Goal: Task Accomplishment & Management: Manage account settings

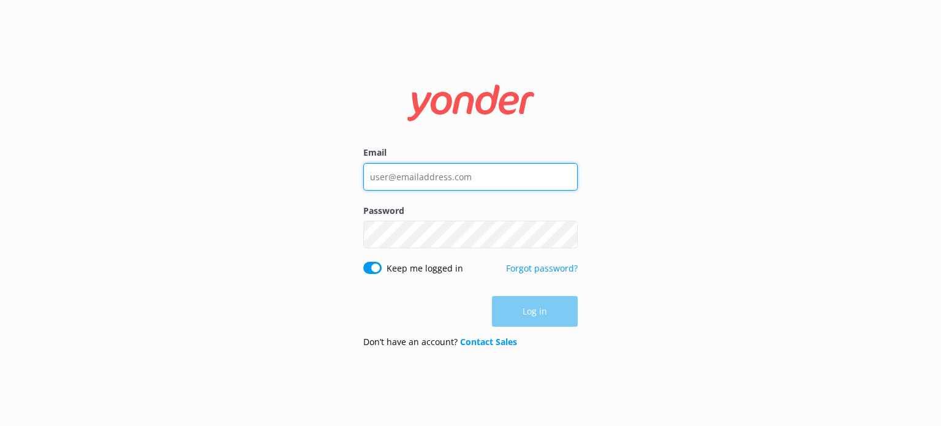
type input "[EMAIL_ADDRESS][DOMAIN_NAME]"
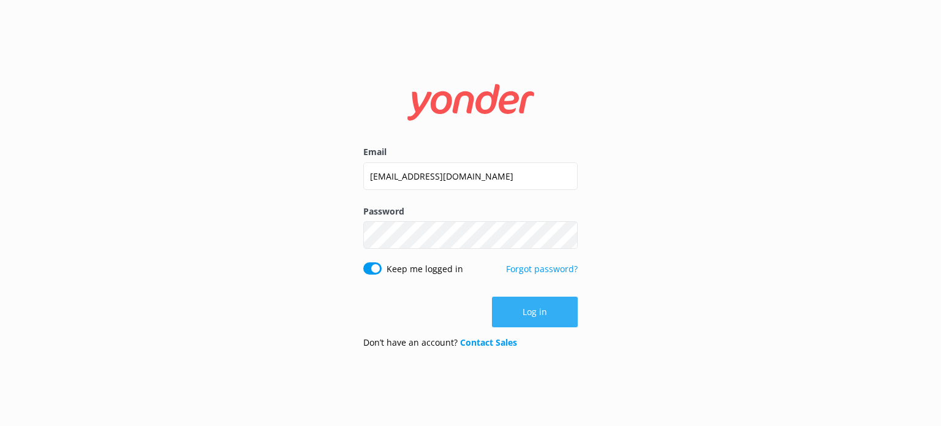
click at [552, 313] on div "Log in" at bounding box center [470, 312] width 214 height 31
click at [569, 318] on button "Log in" at bounding box center [535, 312] width 86 height 31
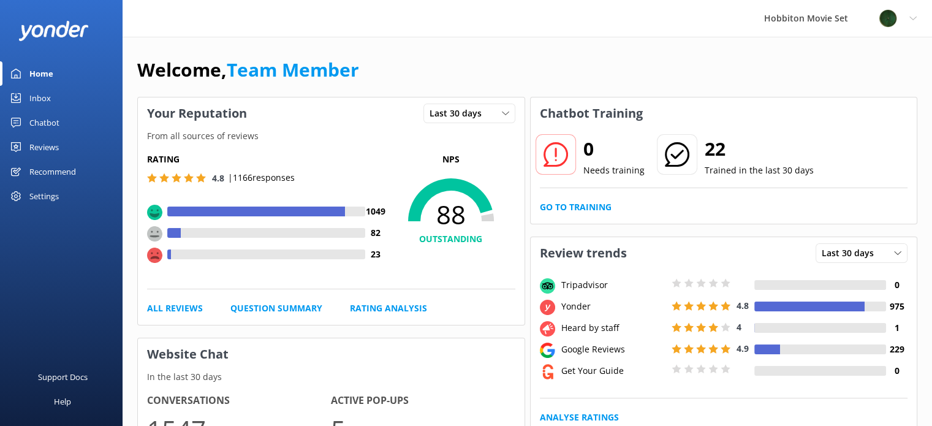
click at [25, 93] on link "Inbox" at bounding box center [61, 98] width 123 height 25
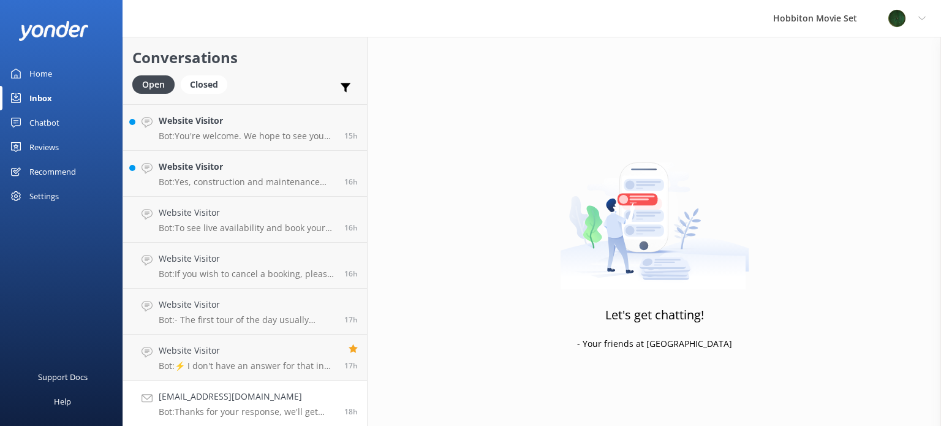
scroll to position [1835, 0]
click at [298, 408] on p "Bot: The availability for the Hobbiton Movie Set Beer Festival in [DATE] will b…" at bounding box center [249, 411] width 181 height 11
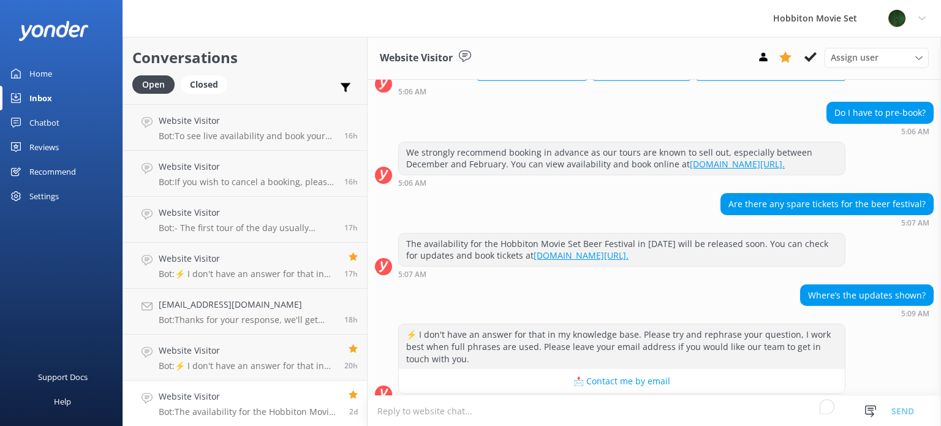
scroll to position [249, 0]
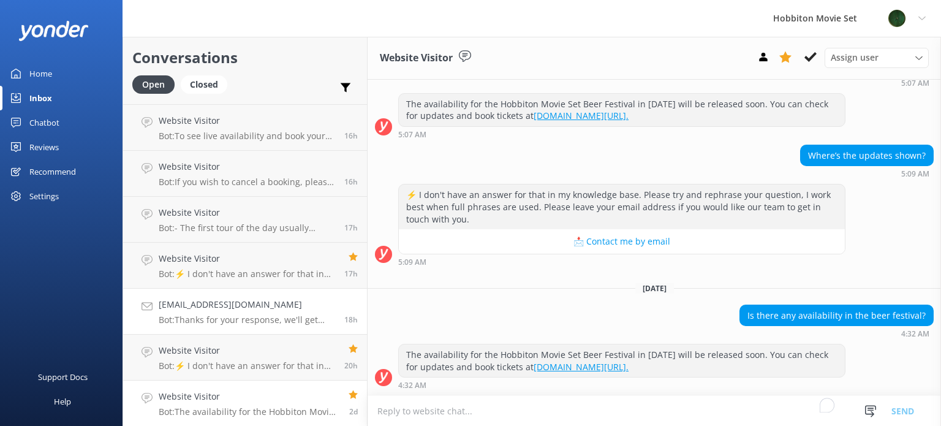
click at [277, 316] on p "Bot: Thanks for your response, we'll get back to you as soon as we can during o…" at bounding box center [247, 319] width 176 height 11
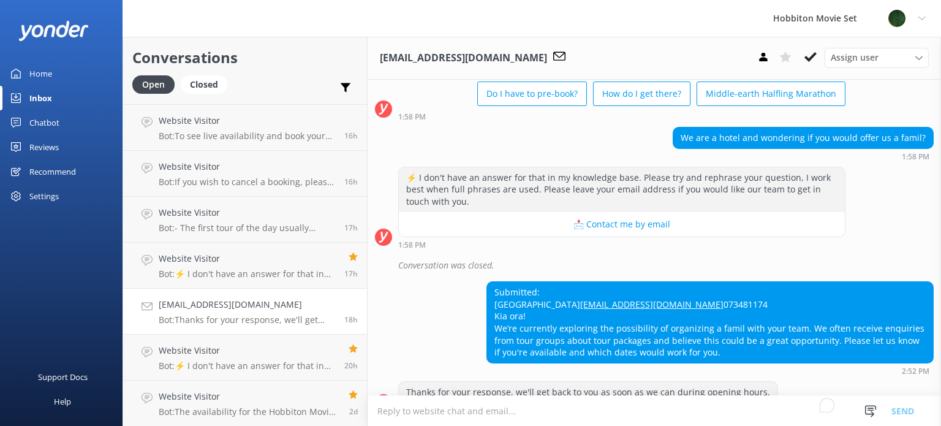
scroll to position [123, 0]
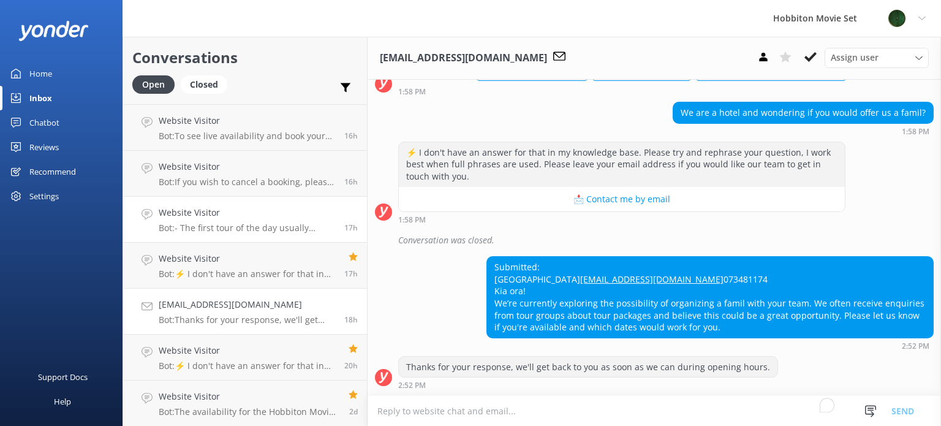
click at [252, 224] on p "Bot: - The first tour of the day usually departs around 9am, with tours followi…" at bounding box center [247, 227] width 176 height 11
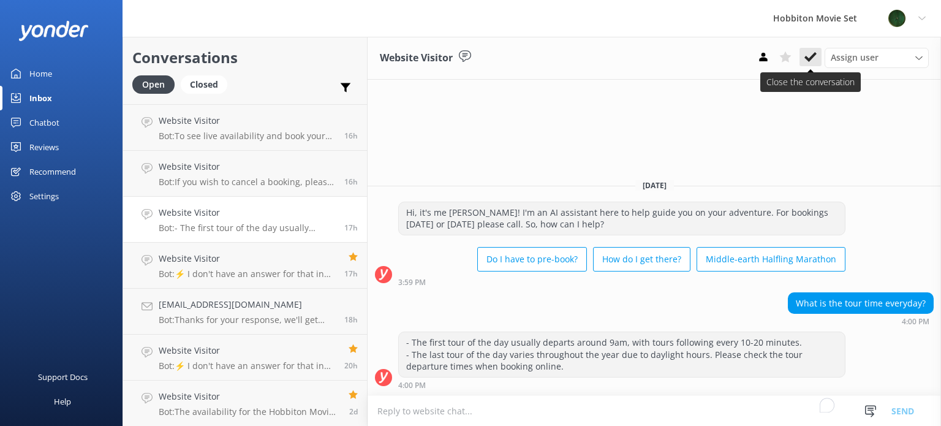
click at [809, 64] on button at bounding box center [811, 57] width 22 height 18
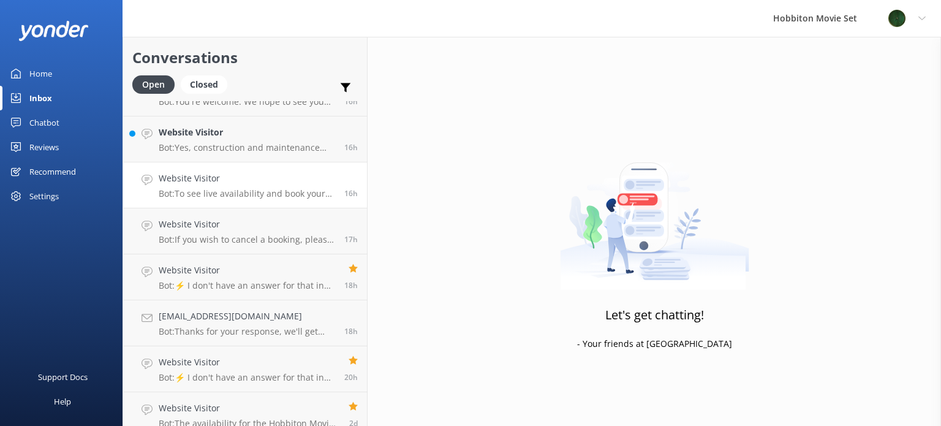
scroll to position [1789, 0]
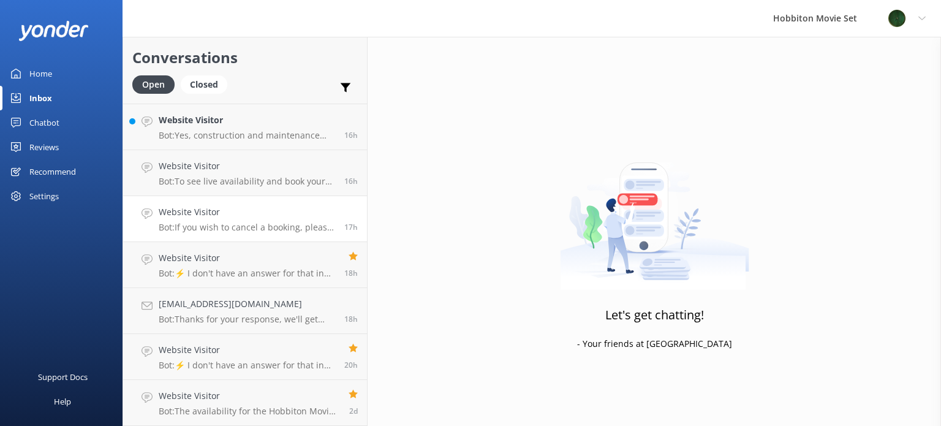
click at [280, 207] on h4 "Website Visitor" at bounding box center [247, 211] width 176 height 13
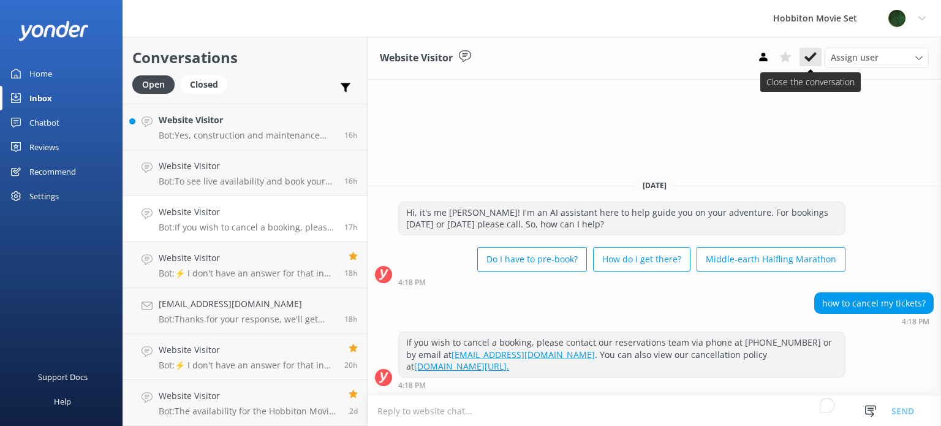
click at [809, 56] on icon at bounding box center [811, 57] width 12 height 12
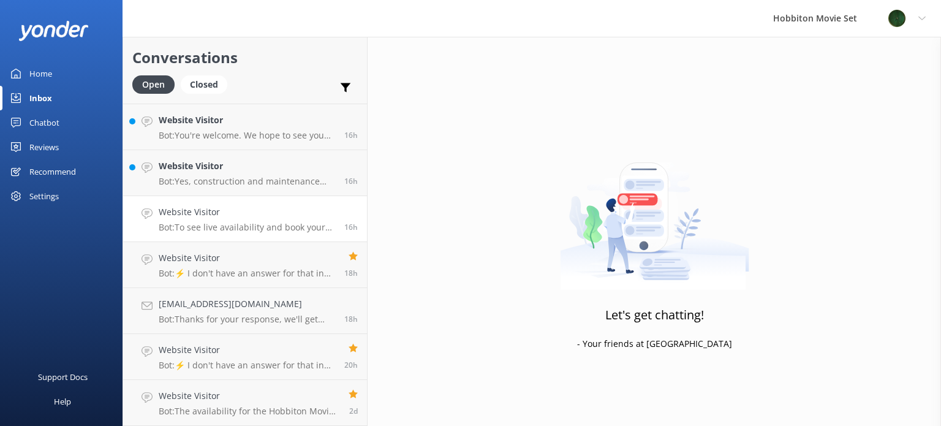
scroll to position [1743, 0]
click at [252, 212] on h4 "Website Visitor" at bounding box center [247, 212] width 176 height 13
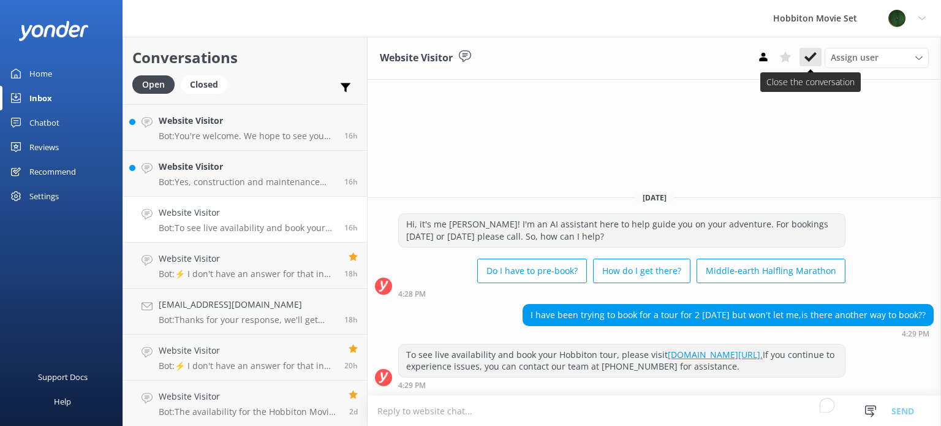
click at [806, 60] on icon at bounding box center [811, 57] width 12 height 12
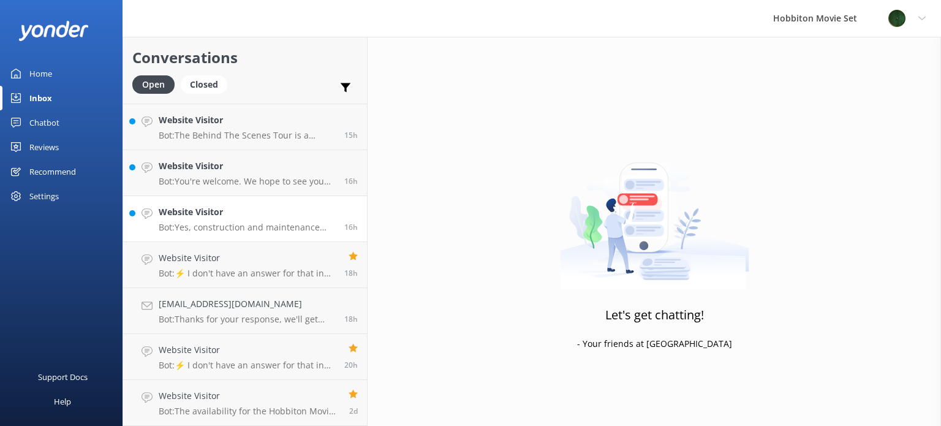
scroll to position [1697, 0]
click at [227, 218] on h4 "Website Visitor" at bounding box center [247, 212] width 176 height 13
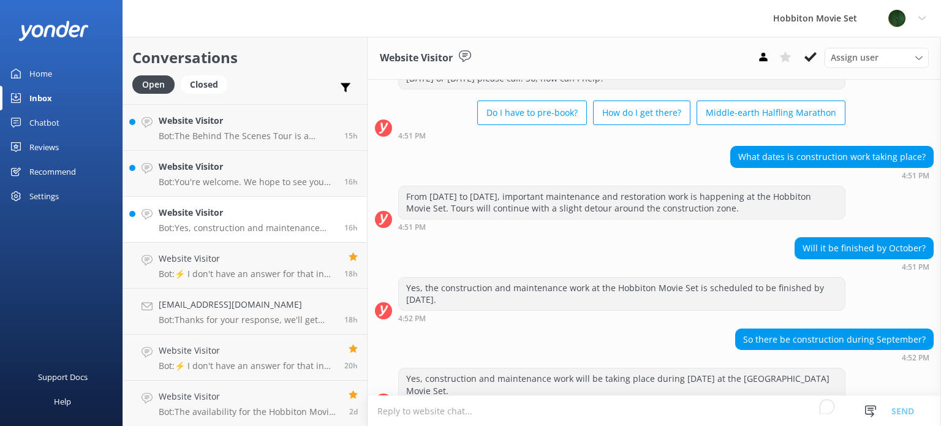
scroll to position [78, 0]
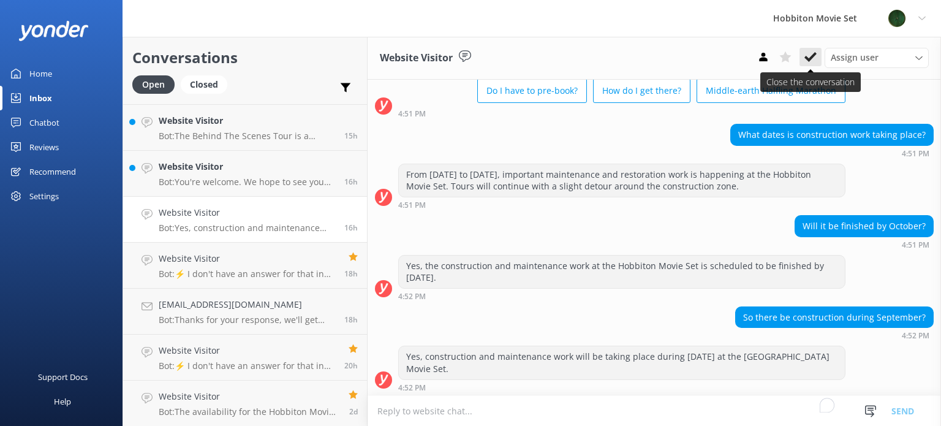
click at [809, 63] on icon at bounding box center [811, 57] width 12 height 12
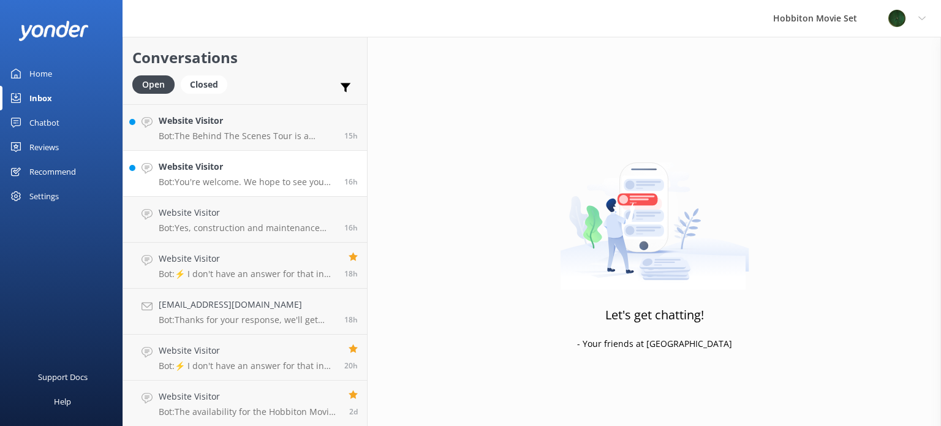
scroll to position [1651, 0]
click at [219, 221] on div "Website Visitor Bot: You're welcome. We hope to see you for an adventure soon!" at bounding box center [247, 219] width 176 height 27
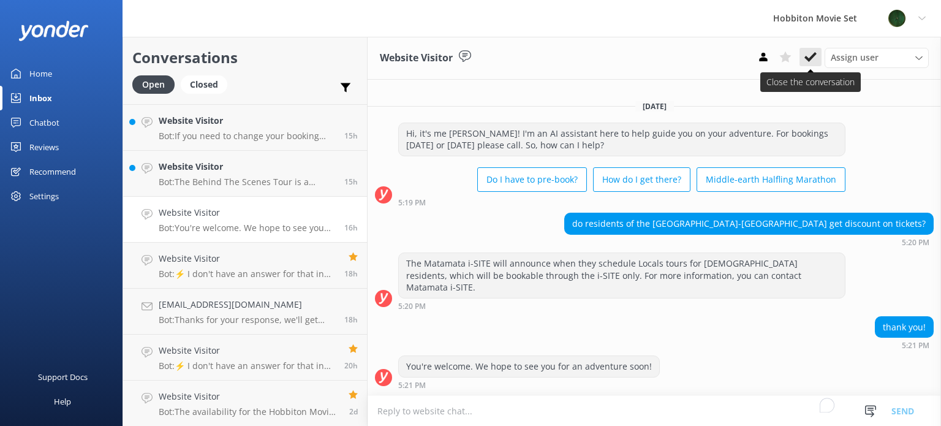
click at [816, 55] on use at bounding box center [811, 57] width 12 height 10
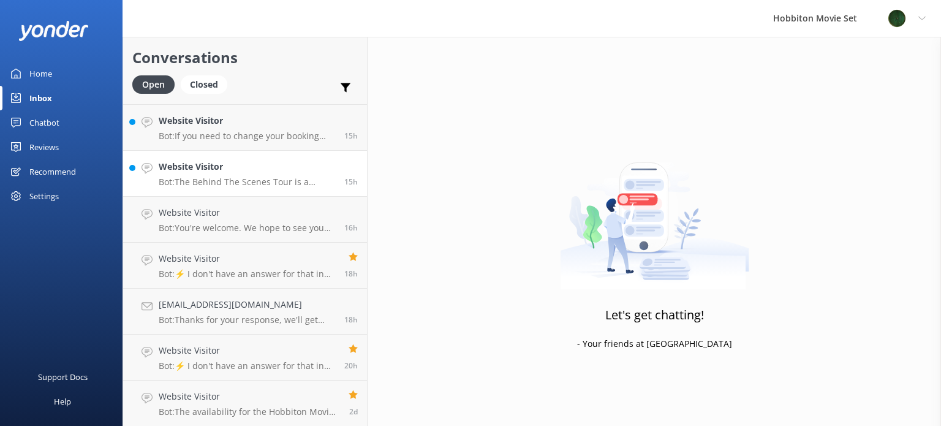
scroll to position [1606, 0]
click at [246, 216] on h4 "Website Visitor" at bounding box center [247, 211] width 176 height 13
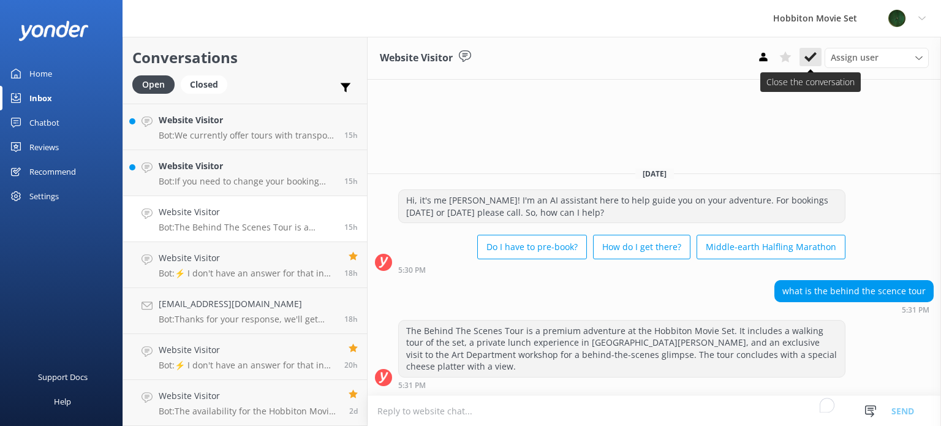
click at [809, 64] on button at bounding box center [811, 57] width 22 height 18
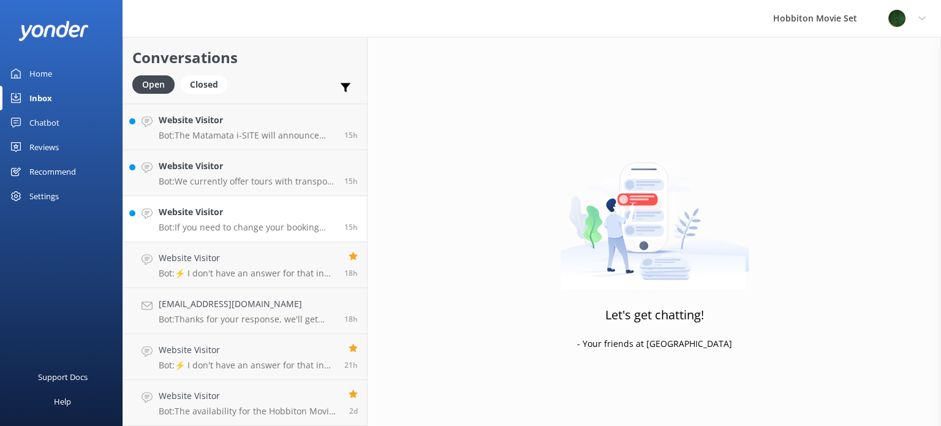
scroll to position [1559, 0]
click at [230, 222] on p "Bot: If you need to change your booking date, please contact our team at [EMAIL…" at bounding box center [247, 227] width 176 height 11
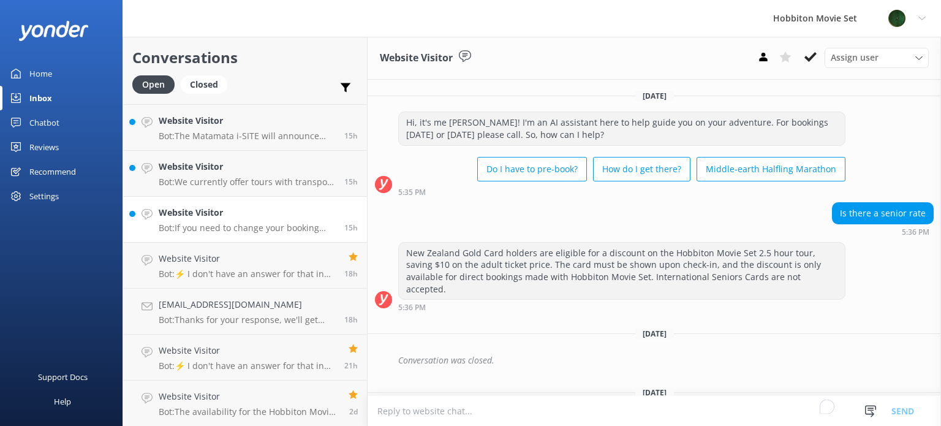
scroll to position [192, 0]
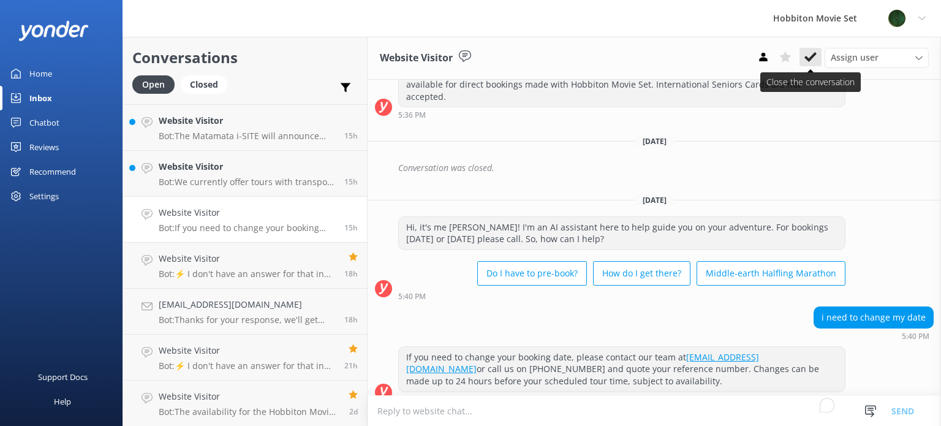
click at [810, 63] on icon at bounding box center [811, 57] width 12 height 12
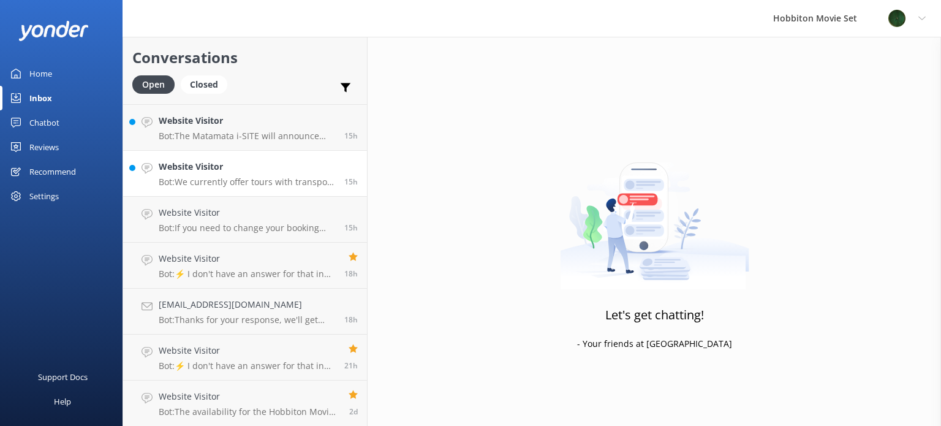
scroll to position [1513, 0]
click at [235, 218] on h4 "Website Visitor" at bounding box center [247, 212] width 176 height 13
